Goal: Transaction & Acquisition: Purchase product/service

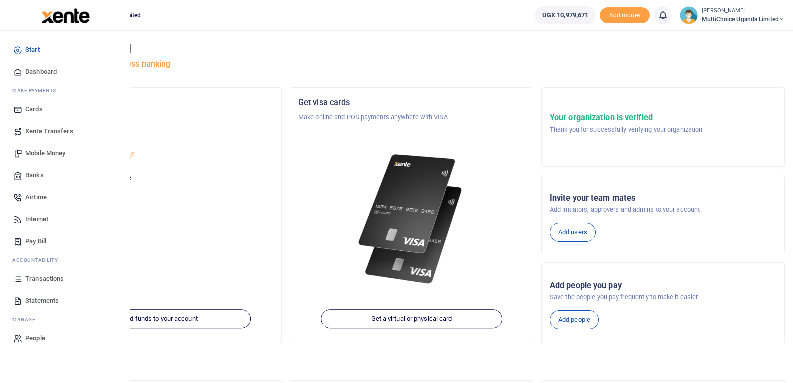
click at [51, 279] on span "Transactions" at bounding box center [44, 279] width 39 height 10
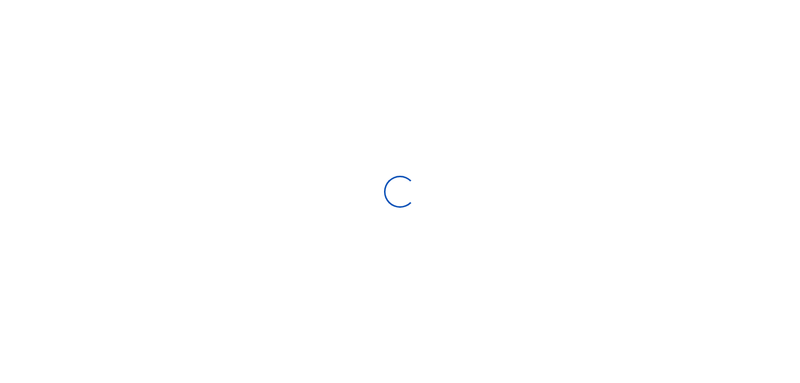
select select
type input "09/07/2025 - 10/06/2025"
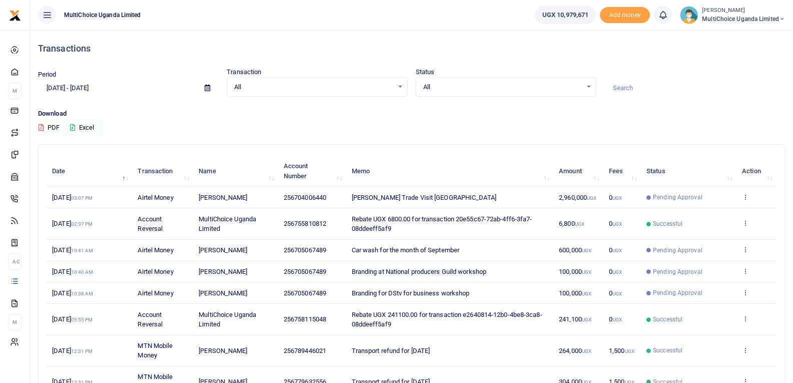
click at [593, 90] on div "All Select an option..." at bounding box center [506, 87] width 180 height 11
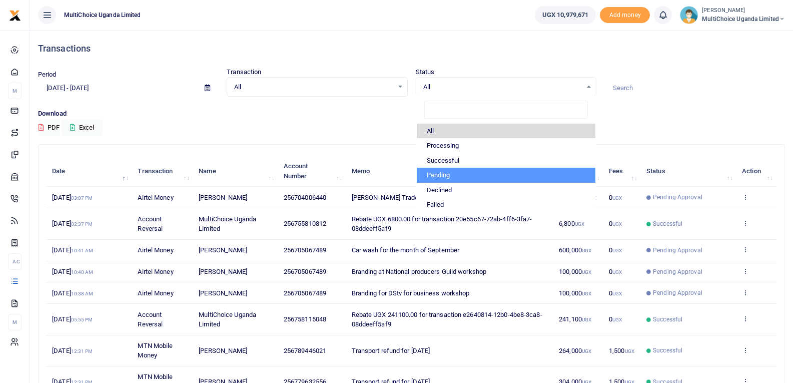
click at [459, 174] on li "Pending" at bounding box center [506, 175] width 179 height 15
select select "PENDING"
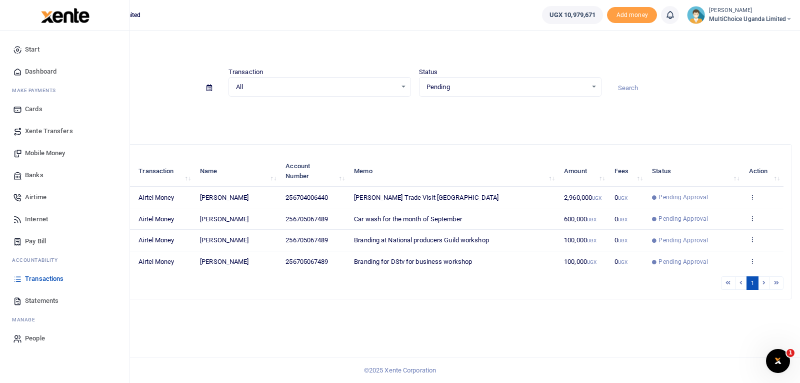
click at [42, 153] on span "Mobile Money" at bounding box center [45, 153] width 40 height 10
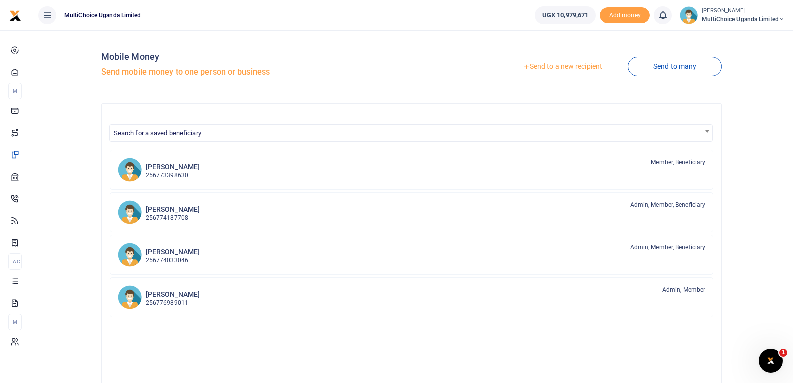
click at [574, 68] on link "Send to a new recipient" at bounding box center [562, 67] width 131 height 18
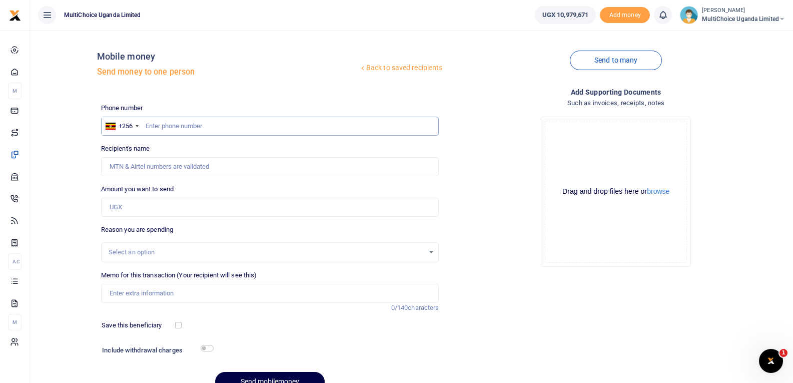
click at [204, 128] on input "text" at bounding box center [270, 126] width 338 height 19
type input "778059470"
type input "Sharon Adoch"
type input "778059470"
click at [137, 212] on input "Amount you want to send" at bounding box center [270, 207] width 338 height 19
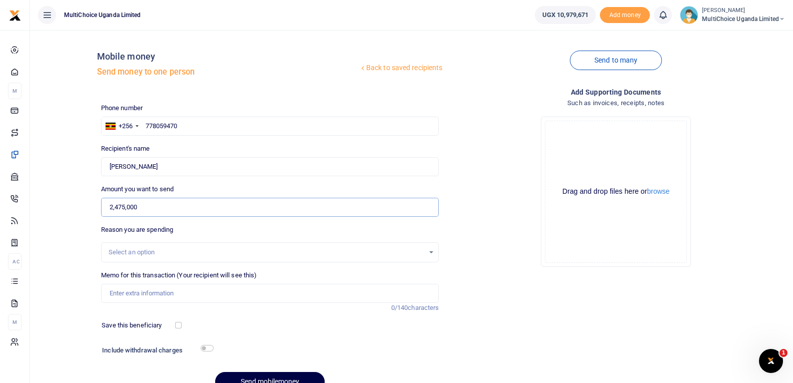
type input "2,475,000"
click at [146, 299] on input "Memo for this transaction (Your recipient will see this)" at bounding box center [270, 293] width 338 height 19
click at [189, 291] on input "DE Supervisor facilitation July 25" at bounding box center [270, 293] width 338 height 19
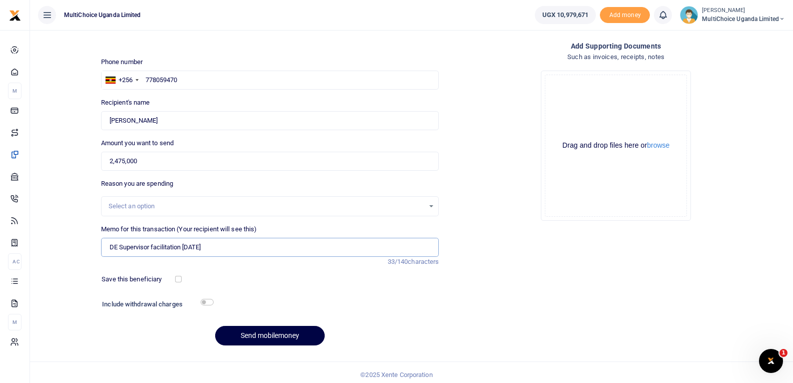
scroll to position [51, 0]
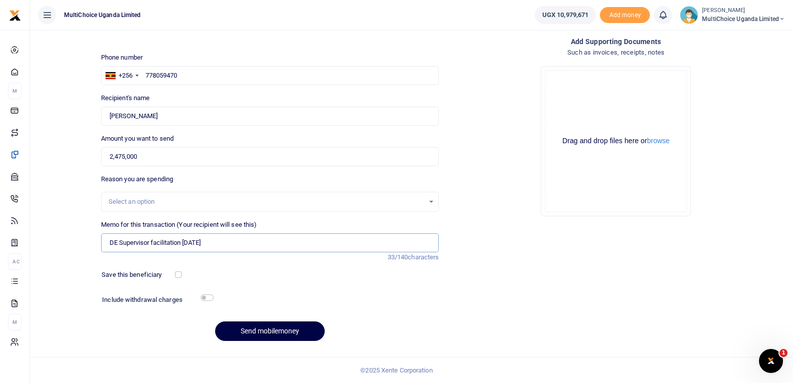
click at [218, 240] on input "DE Supervisor facilitation Oct 25" at bounding box center [270, 242] width 338 height 19
type input "DE Supervisor facilitation Oct 25"
click at [282, 329] on button "Send mobilemoney" at bounding box center [270, 331] width 110 height 20
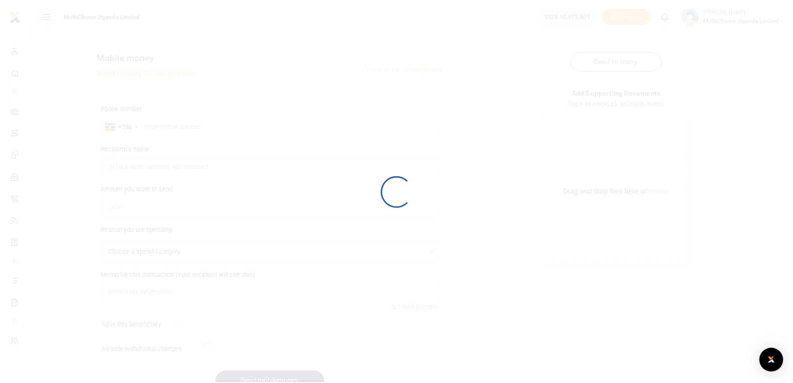
scroll to position [51, 0]
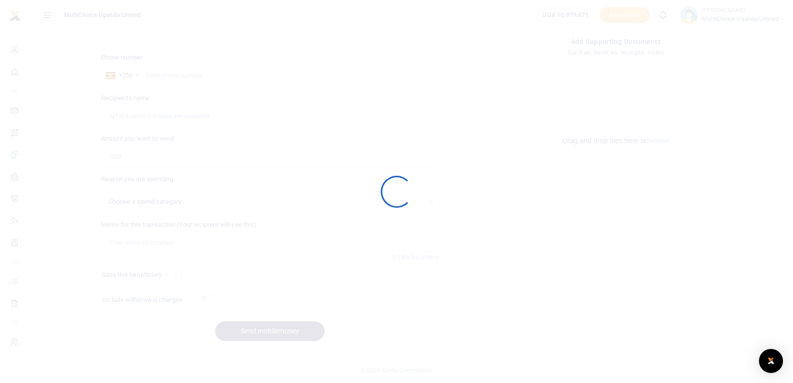
select select
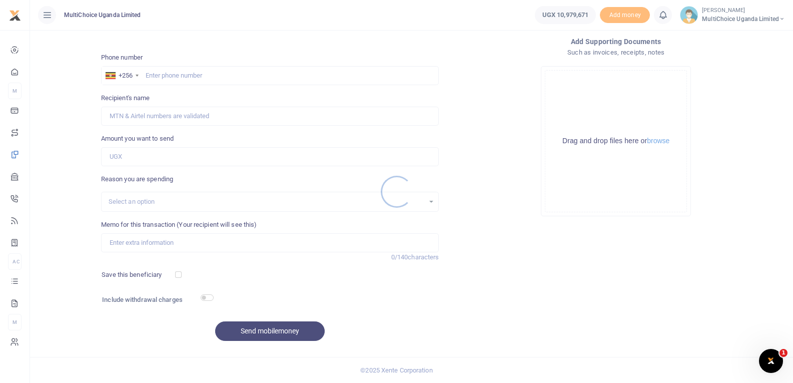
scroll to position [0, 0]
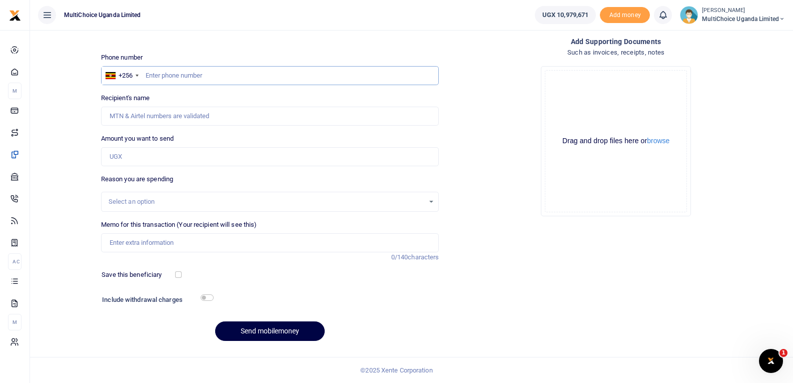
click at [181, 71] on input "text" at bounding box center [270, 75] width 338 height 19
type input "780133925"
type input "[PERSON_NAME]"
type input "780133925"
click at [142, 204] on div "Select an option" at bounding box center [267, 202] width 316 height 10
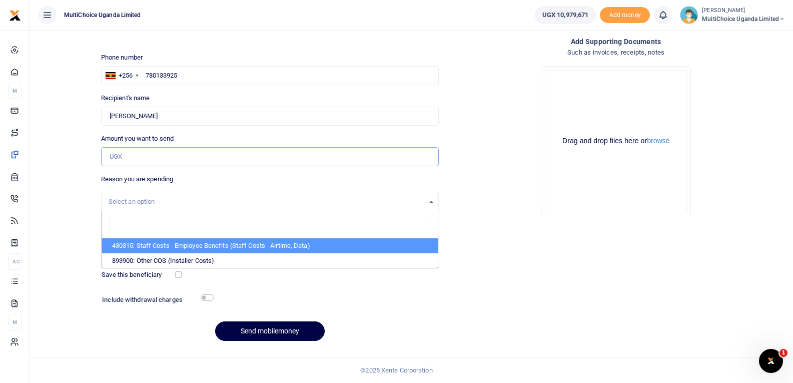
click at [134, 154] on input "Amount you want to send" at bounding box center [270, 156] width 338 height 19
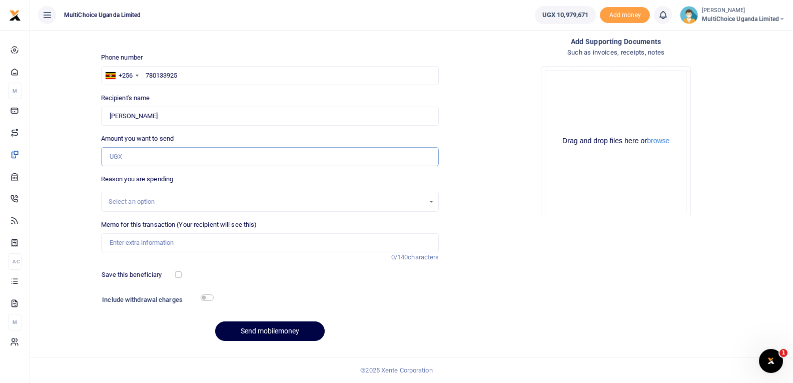
click at [148, 151] on input "Amount you want to send" at bounding box center [270, 156] width 338 height 19
type input "2,475,000"
click at [154, 245] on input "Memo for this transaction (Your recipient will see this)" at bounding box center [270, 242] width 338 height 19
type input "DE Supervisor facilitation [DATE]"
click at [284, 336] on button "Send mobilemoney" at bounding box center [270, 331] width 110 height 20
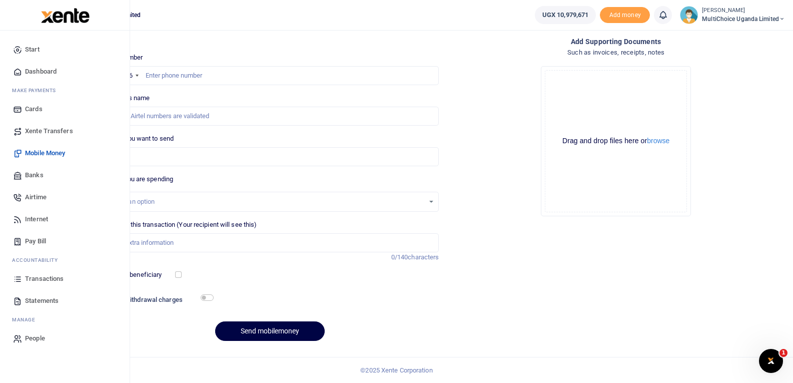
click at [50, 275] on span "Transactions" at bounding box center [44, 279] width 39 height 10
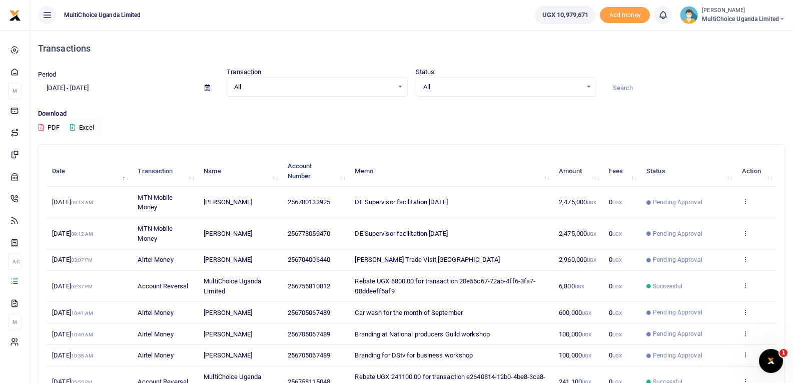
click at [746, 201] on icon at bounding box center [745, 201] width 7 height 7
click at [708, 222] on link "View details" at bounding box center [708, 218] width 79 height 14
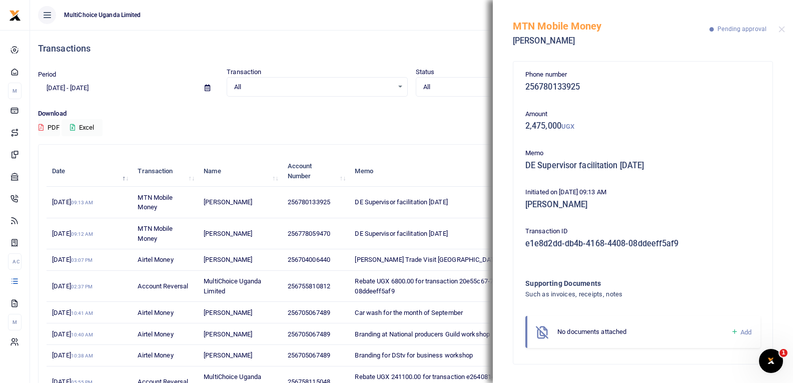
click at [735, 333] on icon at bounding box center [735, 331] width 8 height 9
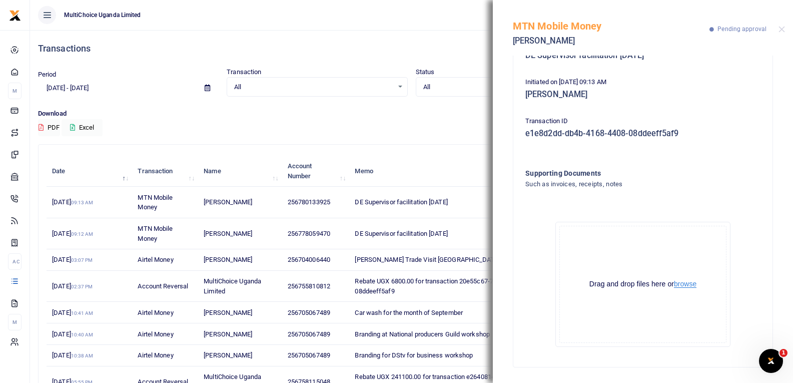
scroll to position [111, 0]
click at [687, 282] on button "browse" at bounding box center [685, 284] width 23 height 8
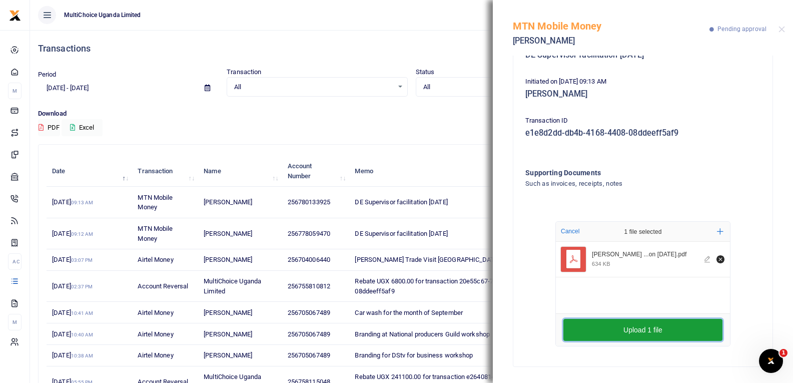
click at [637, 328] on button "Upload 1 file" at bounding box center [642, 330] width 159 height 22
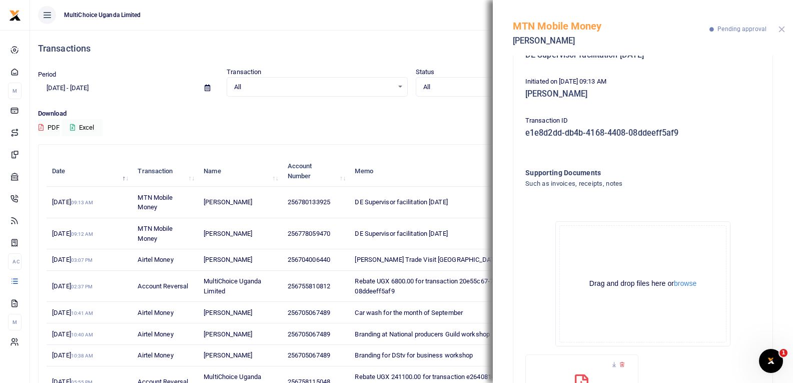
click at [782, 28] on button "Close" at bounding box center [781, 29] width 7 height 7
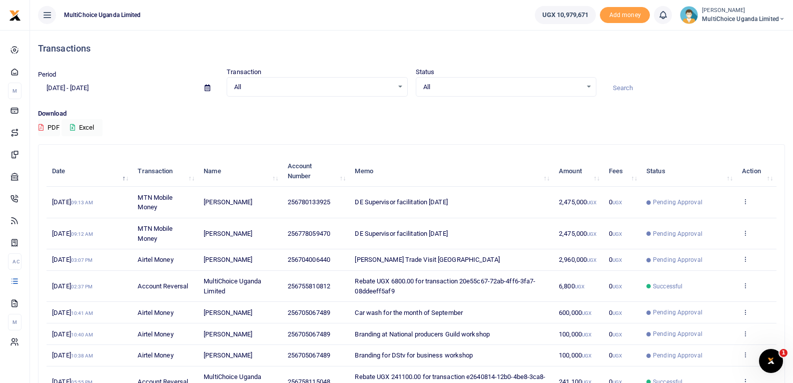
click at [749, 232] on td "View details Send again" at bounding box center [756, 233] width 40 height 31
click at [745, 234] on icon at bounding box center [745, 232] width 7 height 7
click at [703, 251] on link "View details" at bounding box center [708, 250] width 79 height 14
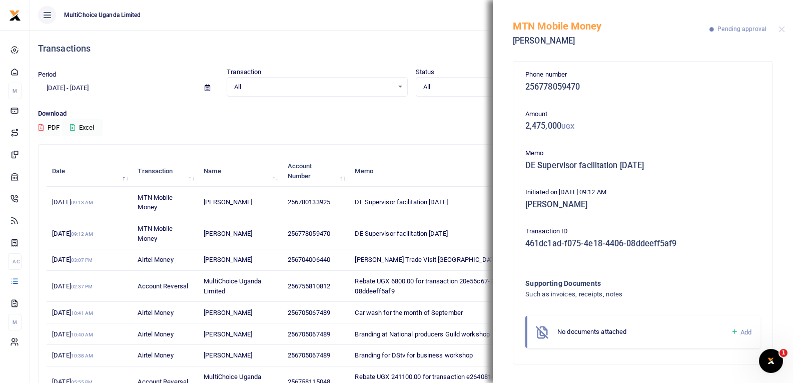
click at [734, 332] on icon at bounding box center [735, 331] width 8 height 9
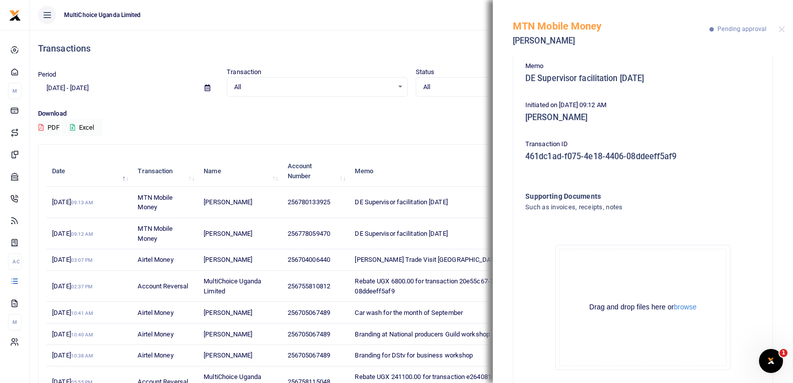
scroll to position [100, 0]
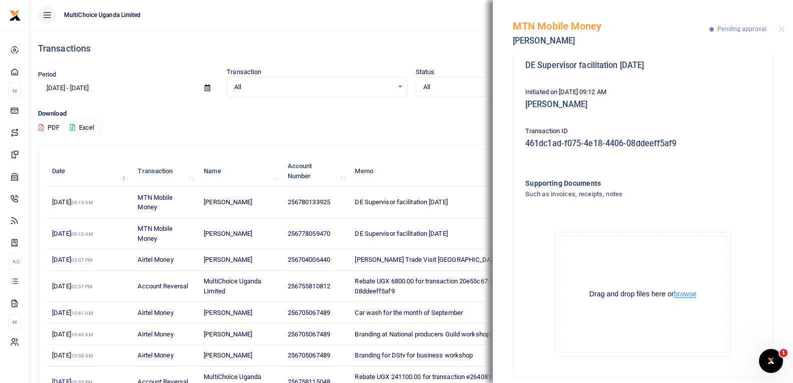
click at [681, 292] on button "browse" at bounding box center [685, 294] width 23 height 8
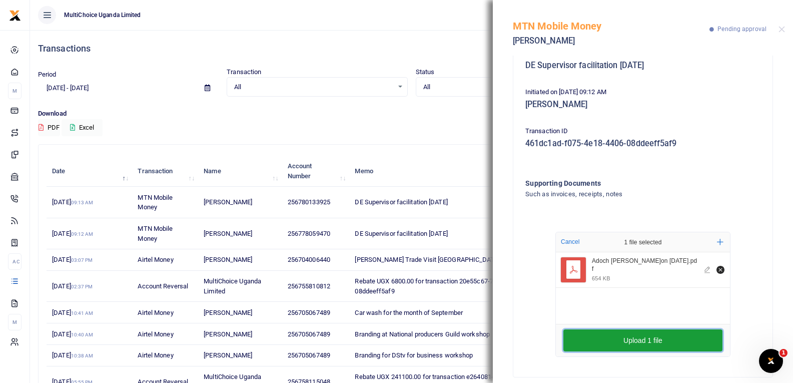
click at [637, 339] on button "Upload 1 file" at bounding box center [642, 340] width 159 height 22
